Goal: Transaction & Acquisition: Purchase product/service

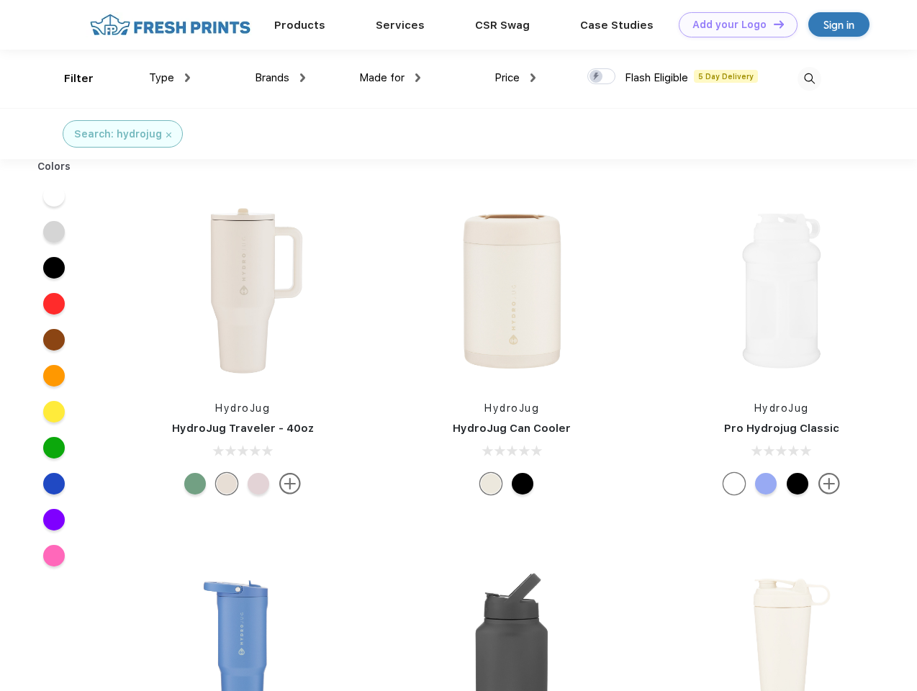
click at [733, 24] on link "Add your Logo Design Tool" at bounding box center [738, 24] width 119 height 25
click at [0, 0] on div "Design Tool" at bounding box center [0, 0] width 0 height 0
click at [773, 24] on link "Add your Logo Design Tool" at bounding box center [738, 24] width 119 height 25
click at [69, 78] on div "Filter" at bounding box center [79, 79] width 30 height 17
click at [170, 78] on span "Type" at bounding box center [161, 77] width 25 height 13
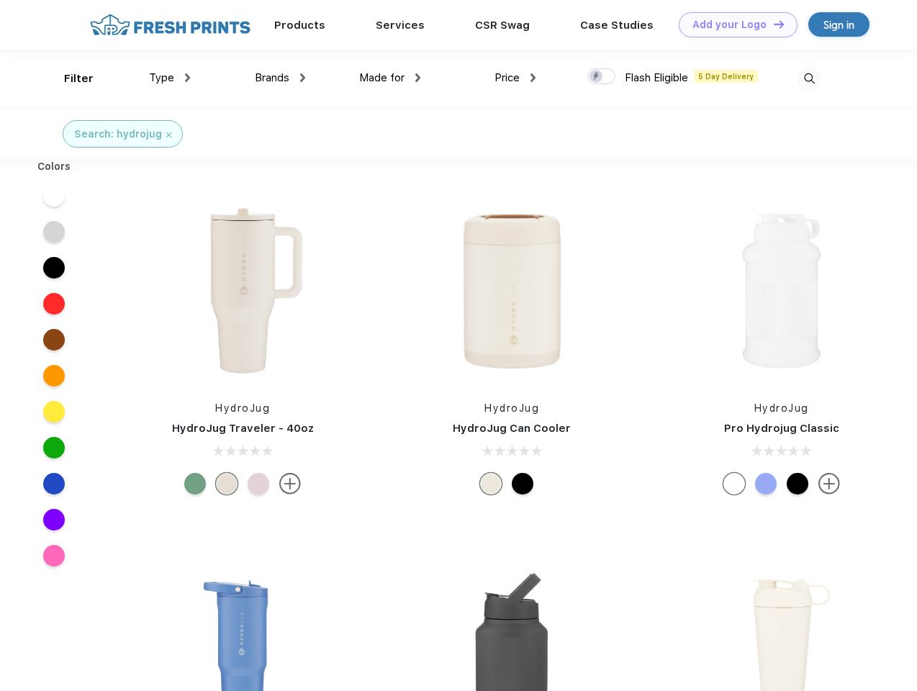
click at [280, 78] on span "Brands" at bounding box center [272, 77] width 35 height 13
click at [390, 78] on span "Made for" at bounding box center [381, 77] width 45 height 13
click at [516, 78] on span "Price" at bounding box center [507, 77] width 25 height 13
click at [602, 77] on div at bounding box center [602, 76] width 28 height 16
click at [597, 77] on input "checkbox" at bounding box center [592, 72] width 9 height 9
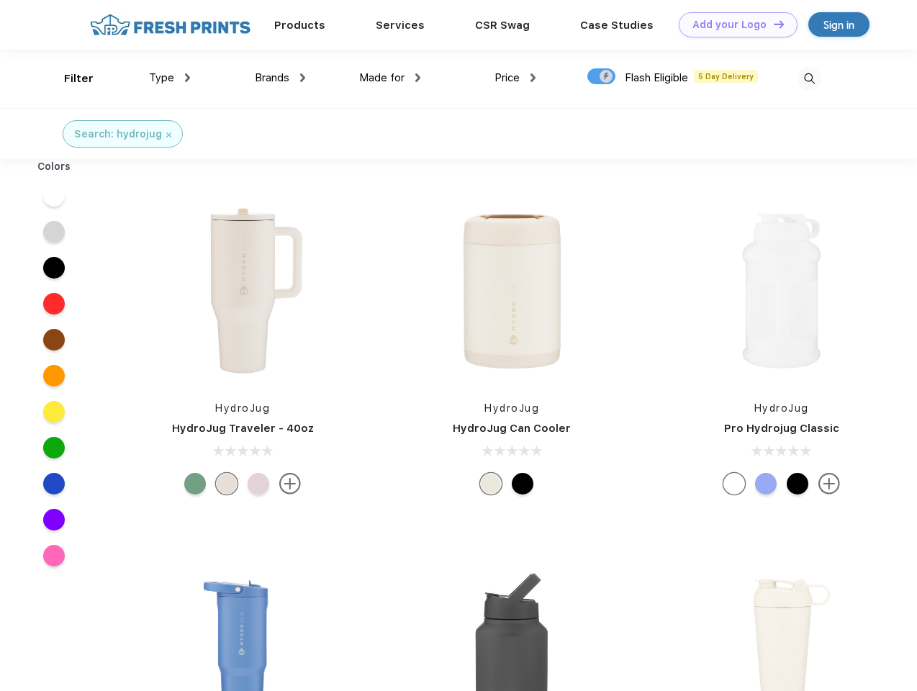
click at [809, 78] on img at bounding box center [810, 79] width 24 height 24
